Goal: Task Accomplishment & Management: Use online tool/utility

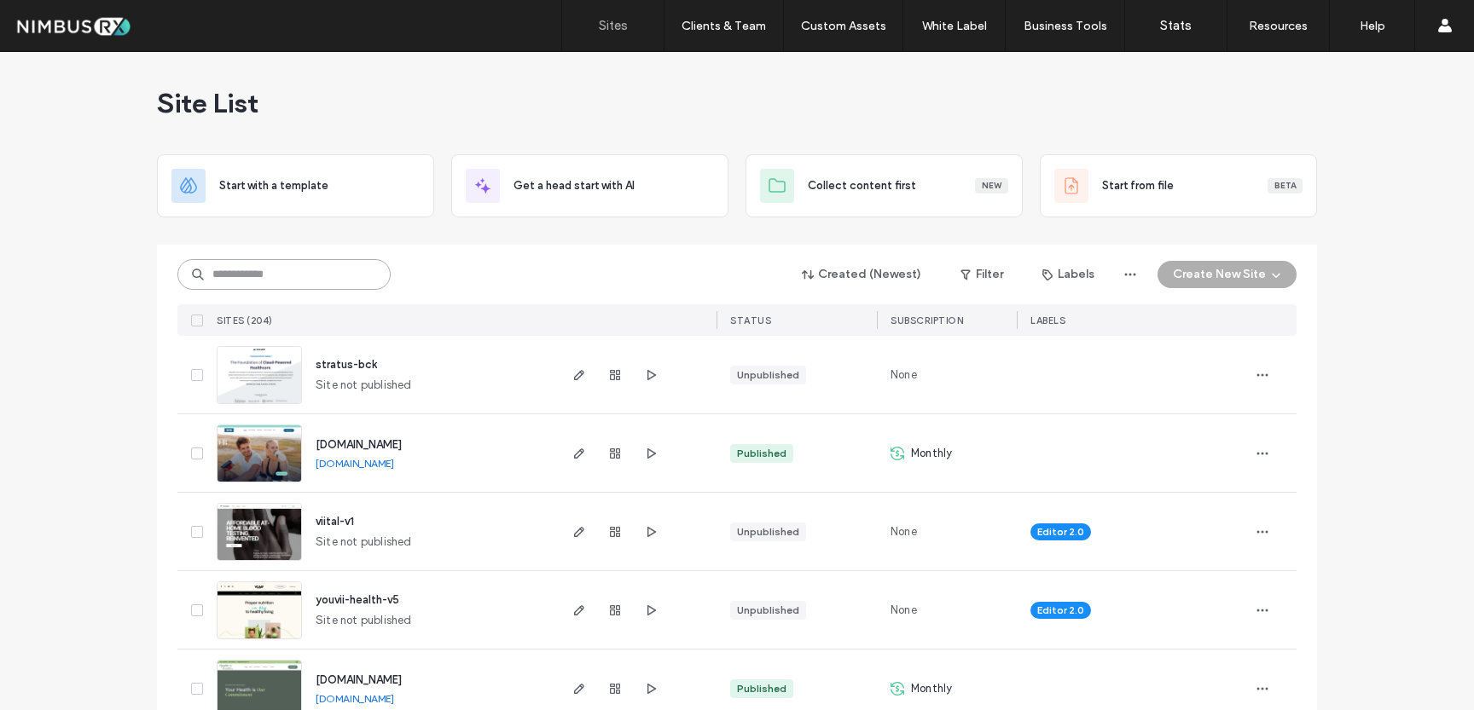
click at [260, 273] on input at bounding box center [283, 274] width 213 height 31
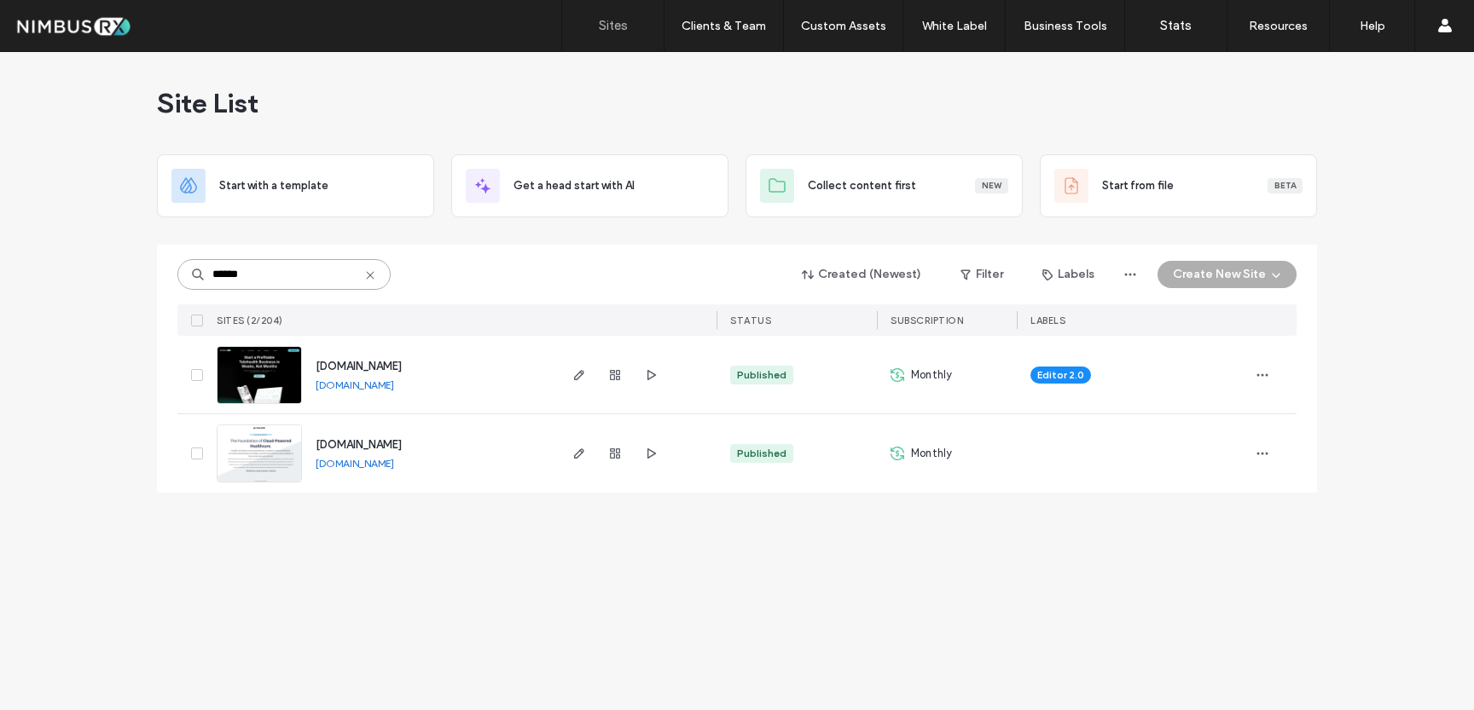
type input "******"
click at [272, 375] on img at bounding box center [259, 405] width 84 height 116
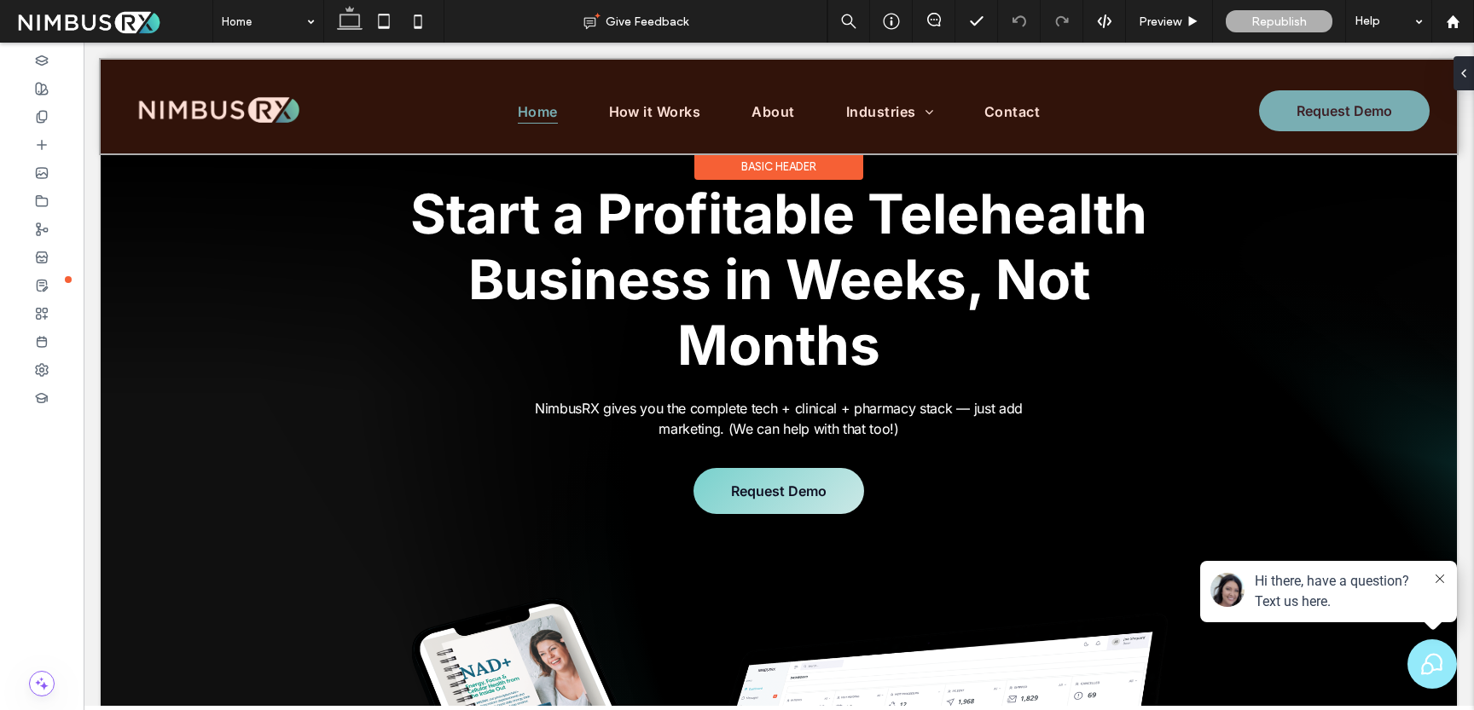
click at [197, 111] on div at bounding box center [779, 107] width 1356 height 94
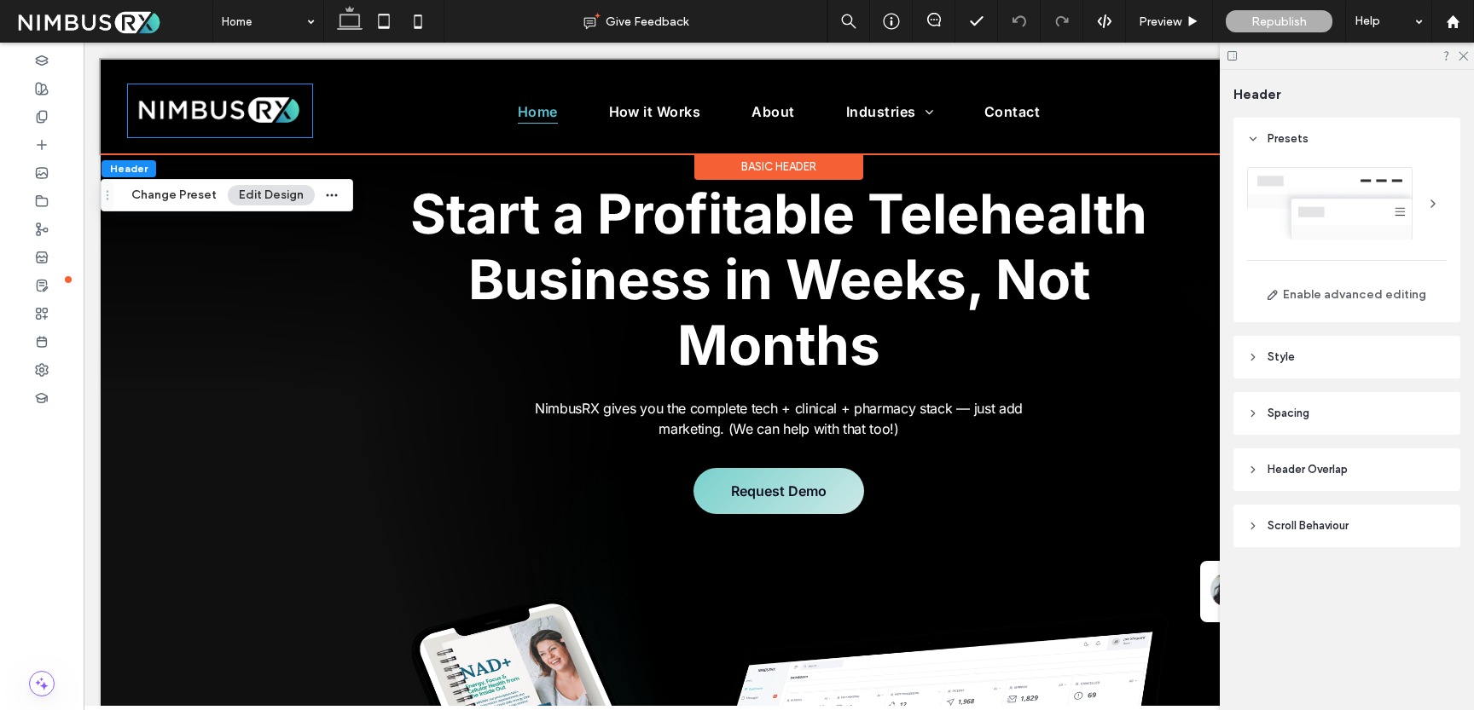
click at [197, 111] on img at bounding box center [220, 110] width 184 height 53
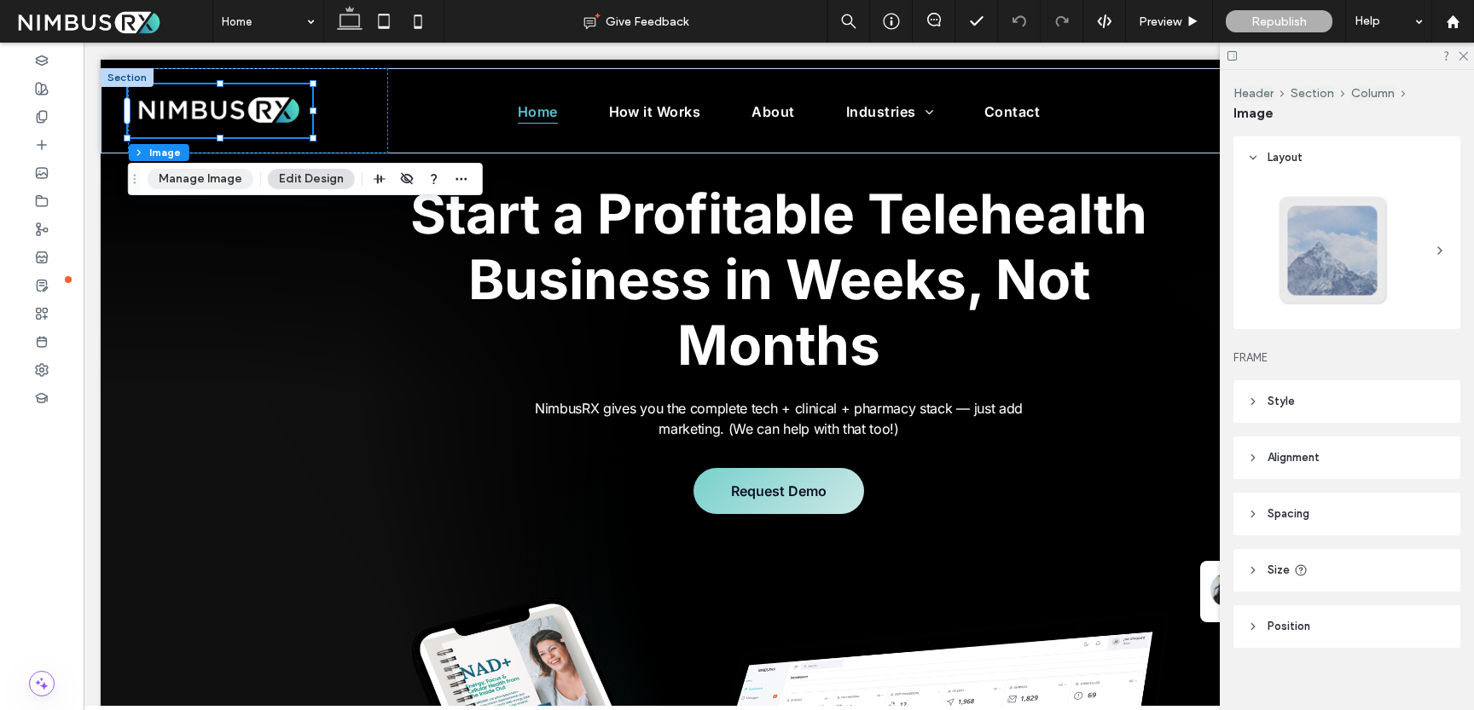
click at [211, 180] on button "Manage Image" at bounding box center [201, 179] width 106 height 20
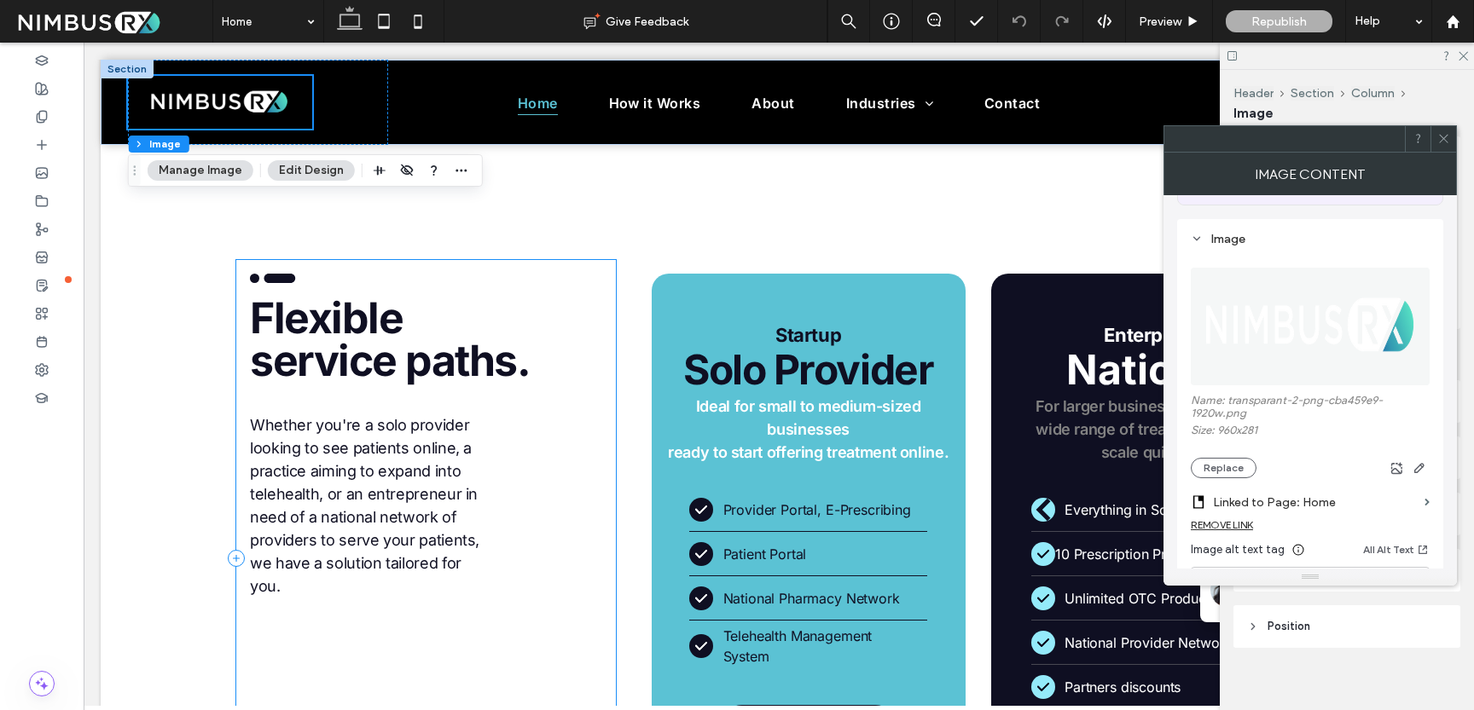
scroll to position [4013, 0]
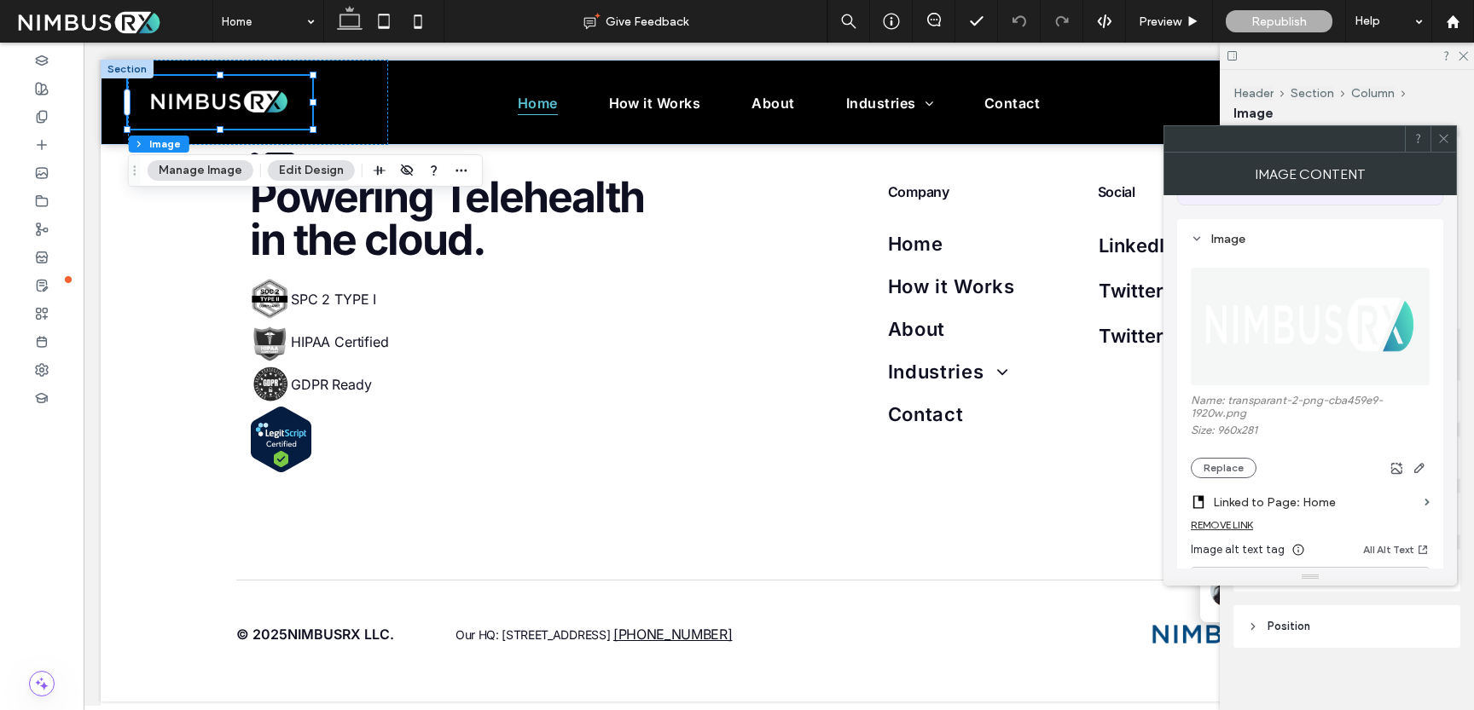
click at [1439, 139] on icon at bounding box center [1443, 138] width 13 height 13
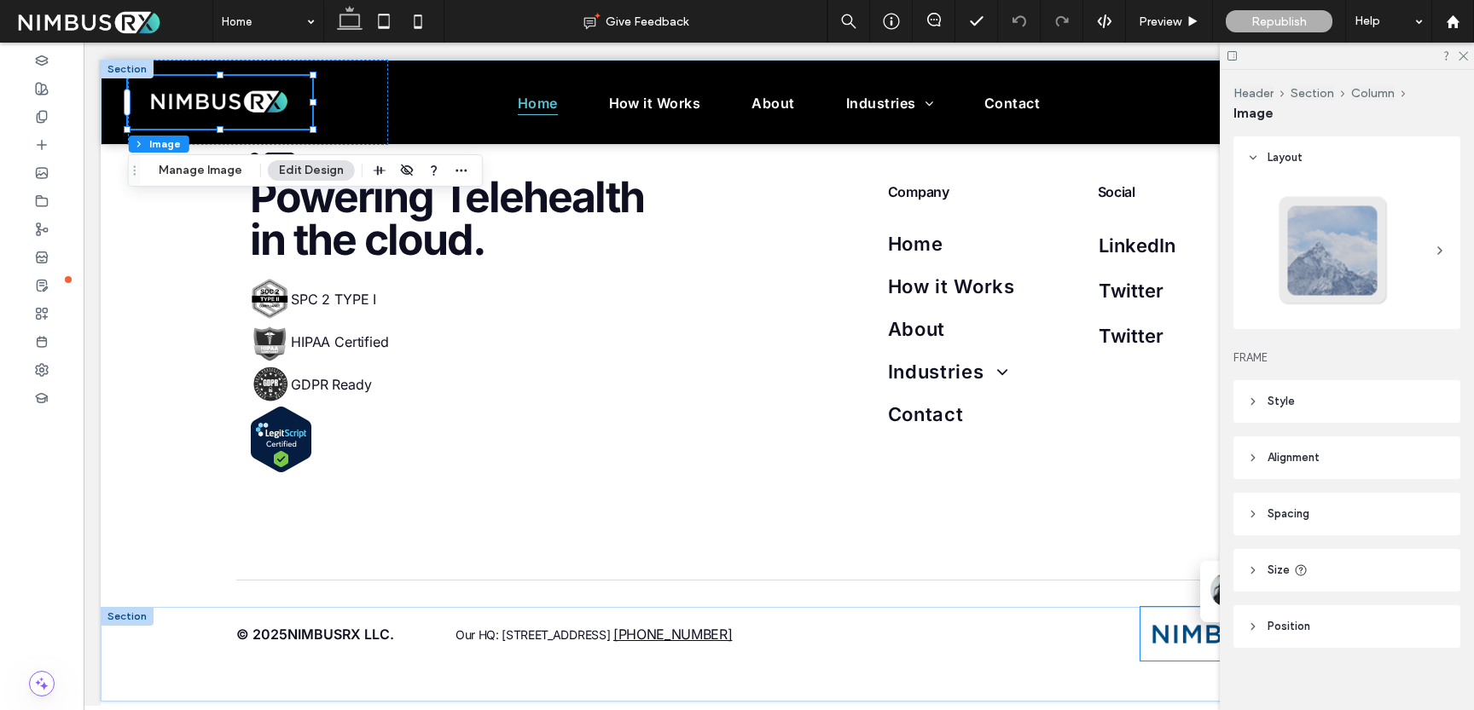
click at [1170, 640] on img at bounding box center [1230, 634] width 181 height 54
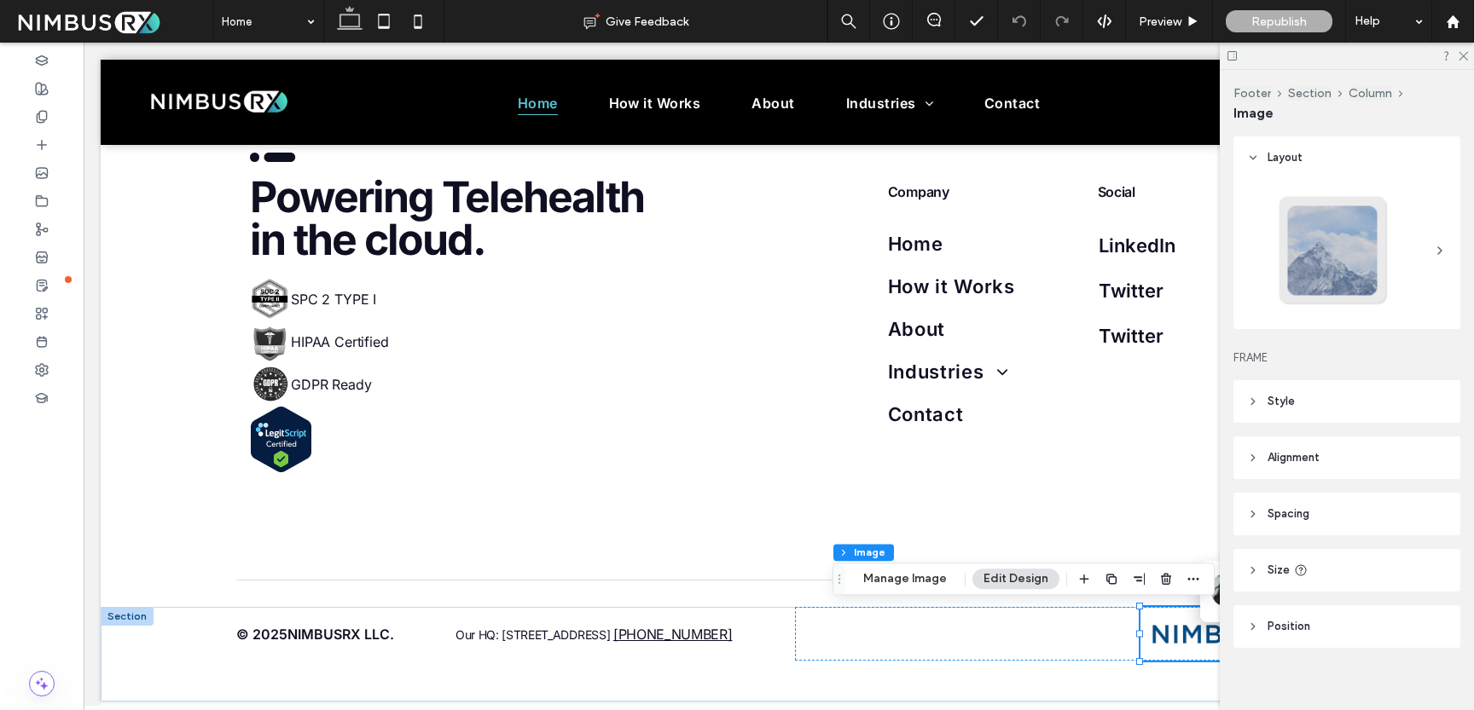
click at [1165, 637] on img at bounding box center [1230, 634] width 181 height 54
click at [878, 583] on button "Manage Image" at bounding box center [905, 579] width 106 height 20
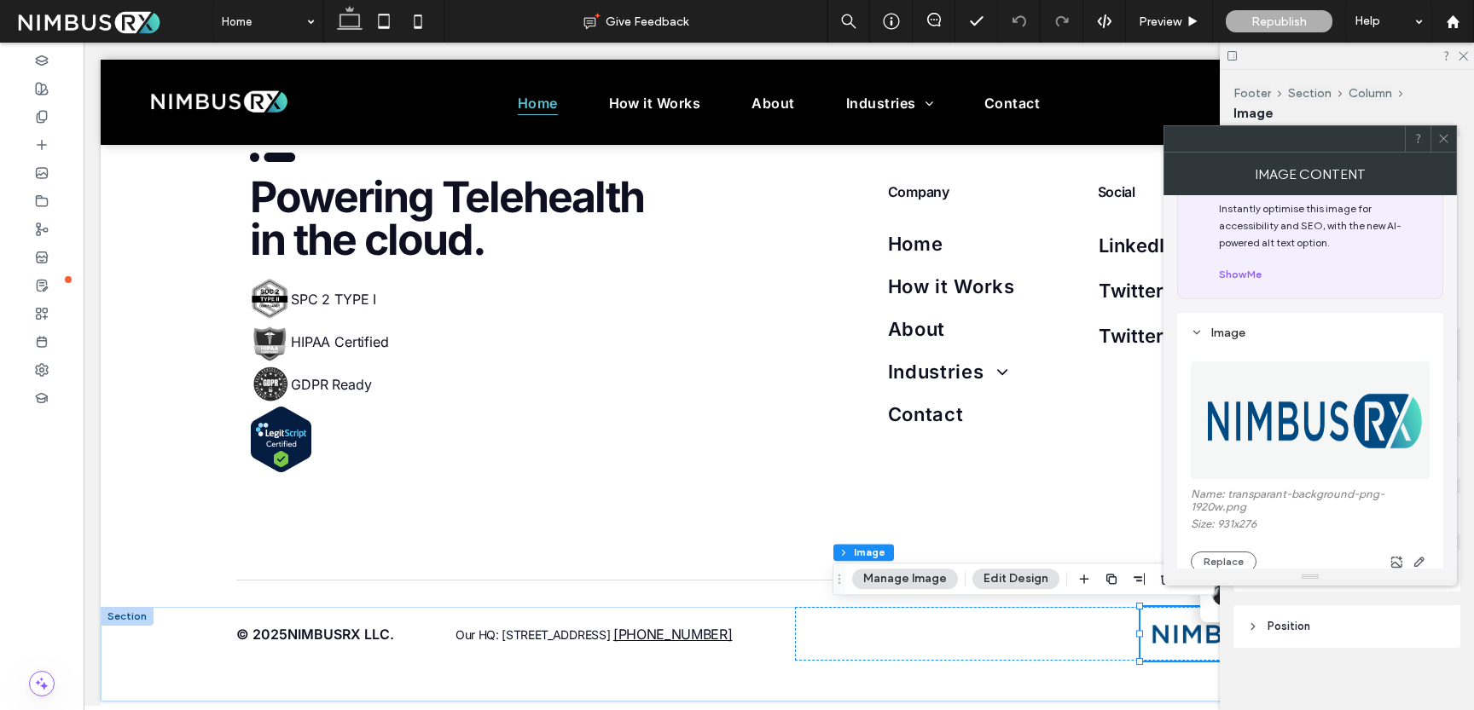
scroll to position [55, 0]
